Goal: Task Accomplishment & Management: Manage account settings

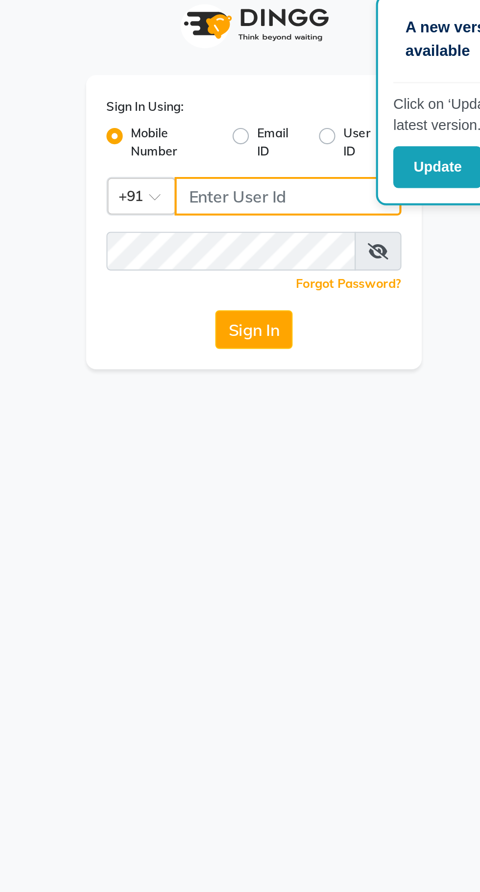
click at [234, 103] on input "Username" at bounding box center [256, 107] width 109 height 19
type input "9600622338"
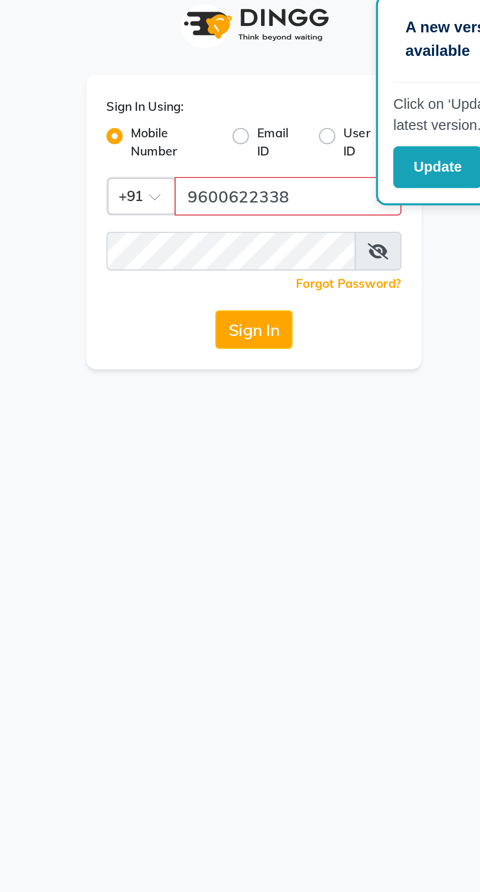
click at [222, 162] on button "Sign In" at bounding box center [240, 171] width 37 height 19
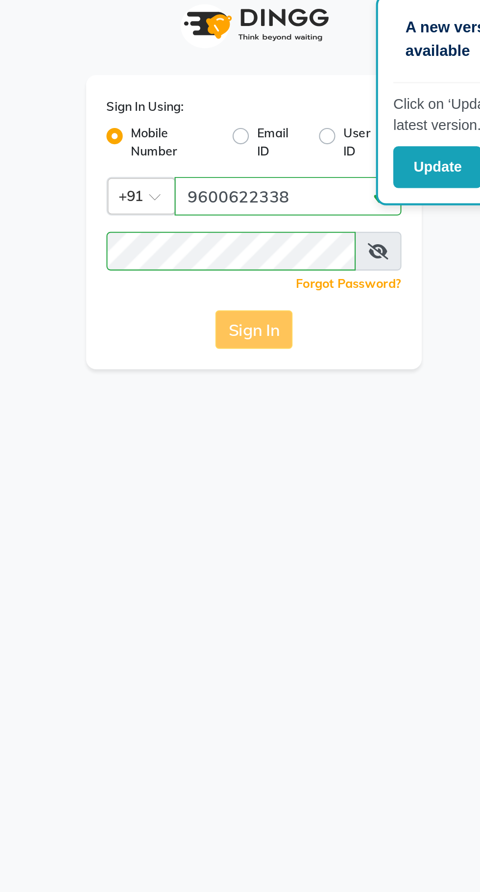
click at [242, 172] on div "Sign In" at bounding box center [240, 171] width 142 height 19
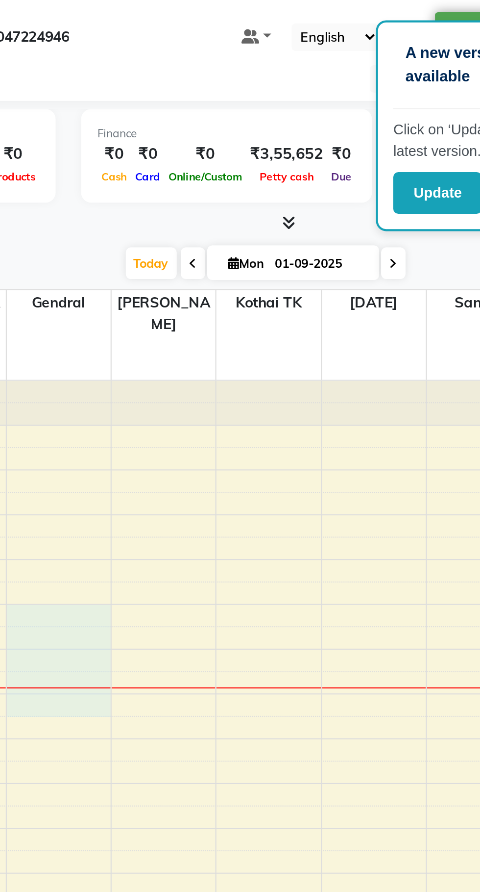
select select "en"
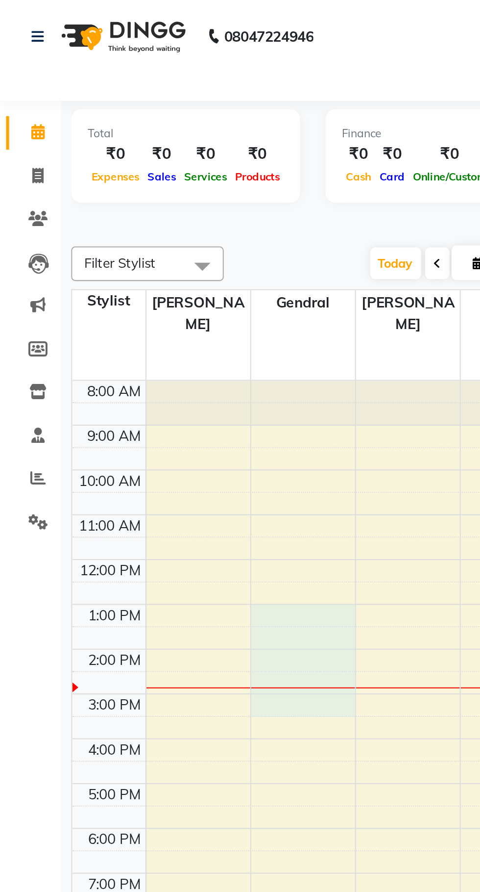
select select "80847"
select select "780"
select select "tentative"
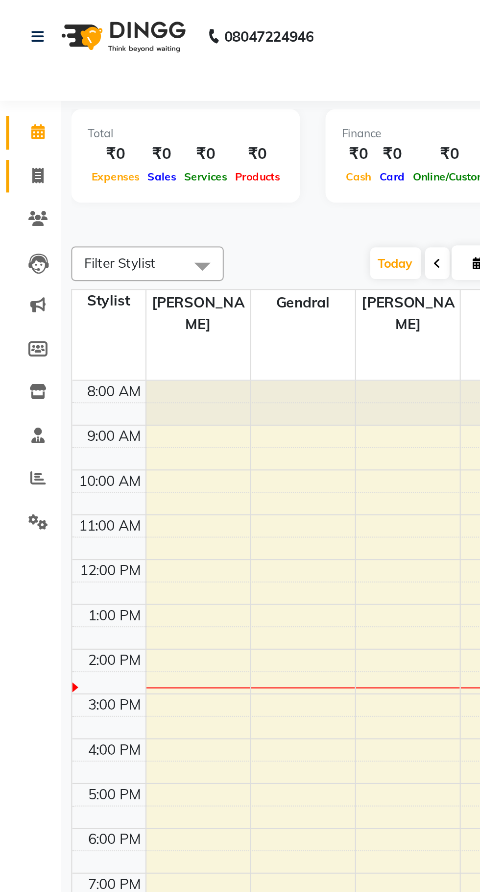
click at [17, 83] on icon at bounding box center [18, 84] width 5 height 7
select select "service"
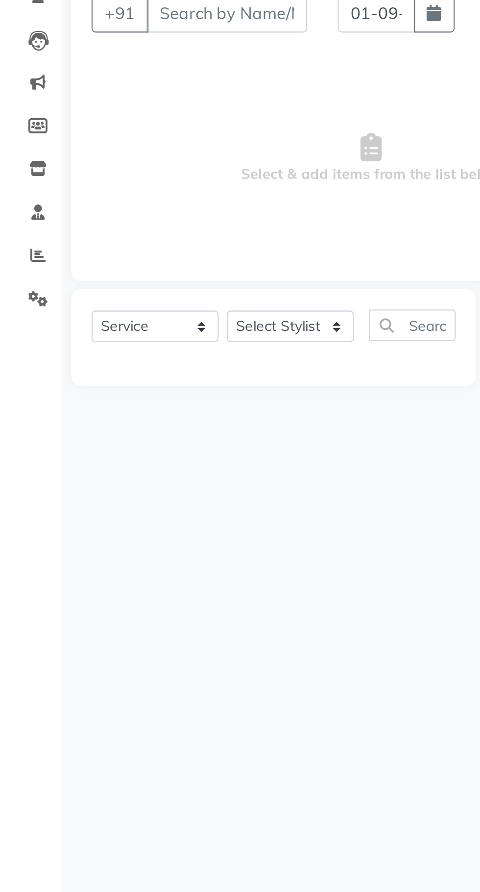
type input "0974"
select select "8331"
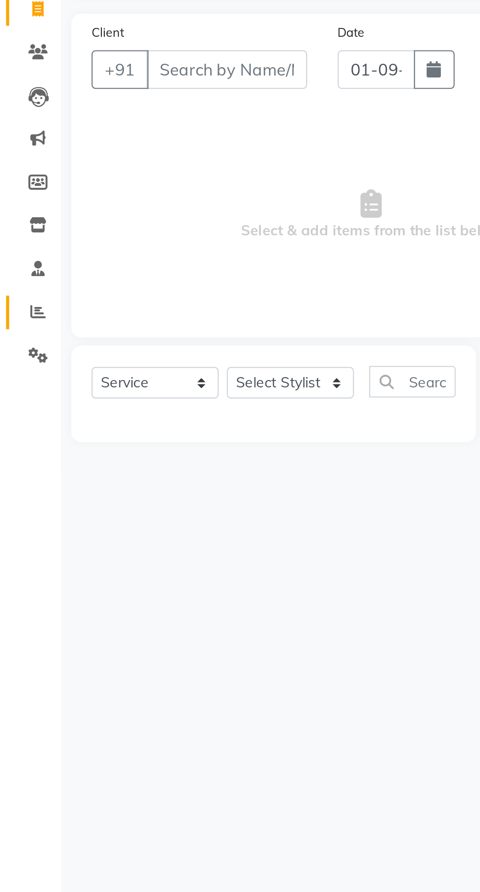
click at [17, 230] on icon at bounding box center [18, 229] width 7 height 7
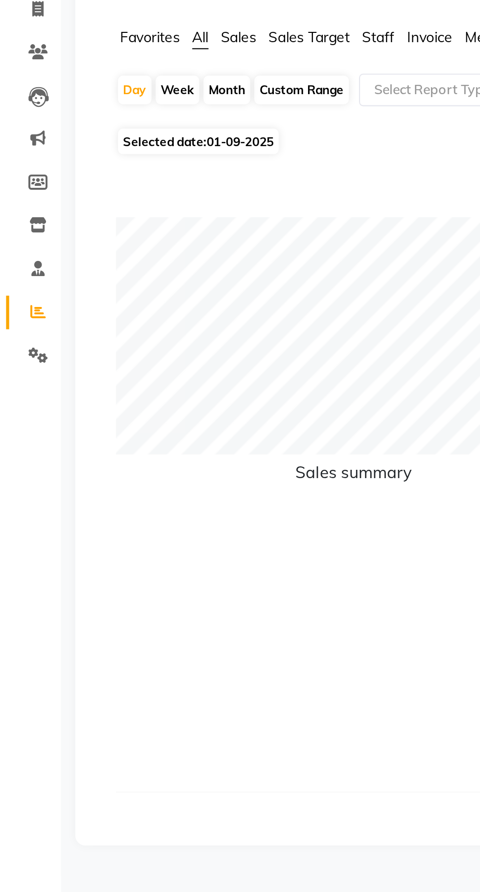
click at [139, 123] on div "Custom Range" at bounding box center [146, 124] width 46 height 14
select select "9"
select select "2025"
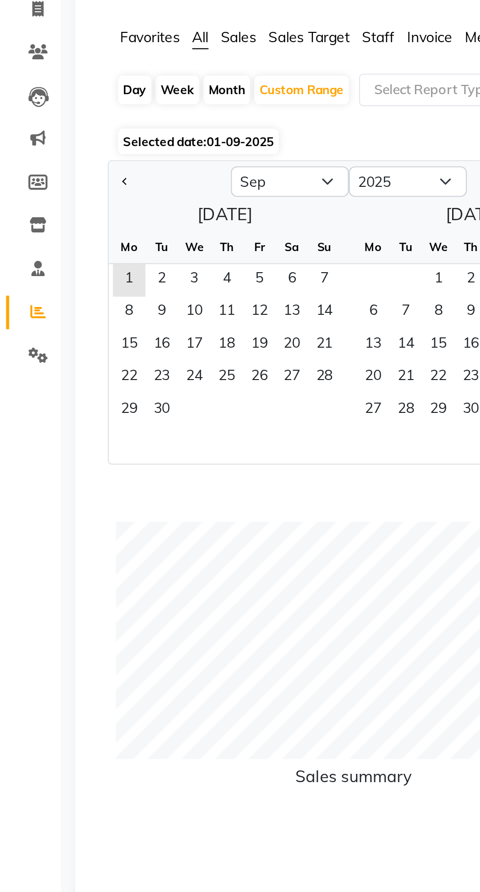
click at [60, 167] on span "Previous month" at bounding box center [60, 166] width 3 height 3
select select "8"
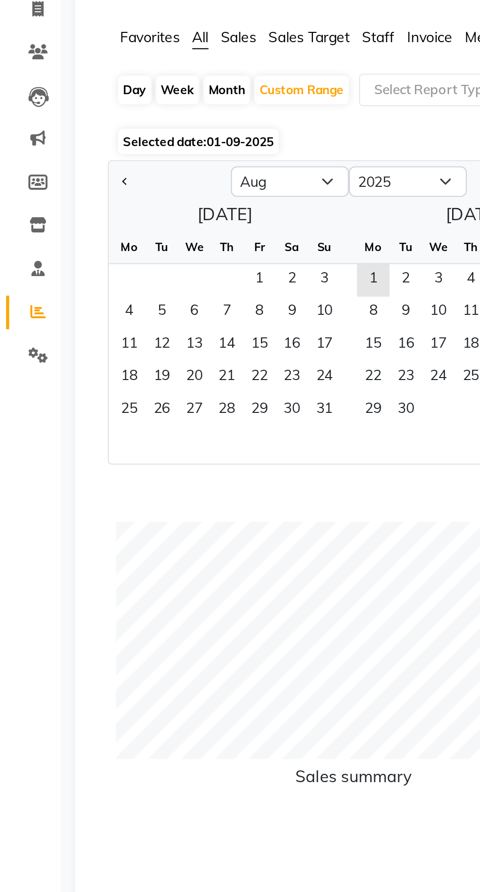
click at [125, 260] on span "22" at bounding box center [125, 262] width 16 height 16
click at [155, 277] on span "31" at bounding box center [157, 278] width 16 height 16
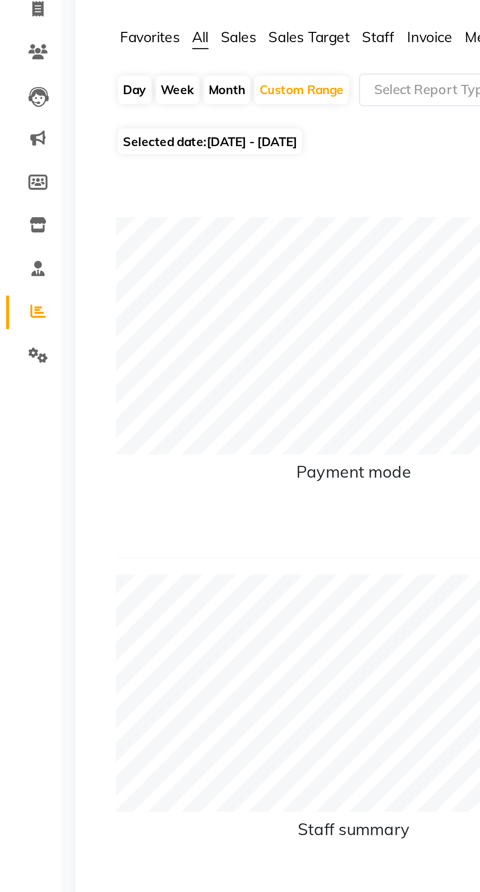
click at [187, 100] on span "Staff" at bounding box center [182, 98] width 16 height 9
